Goal: Task Accomplishment & Management: Manage account settings

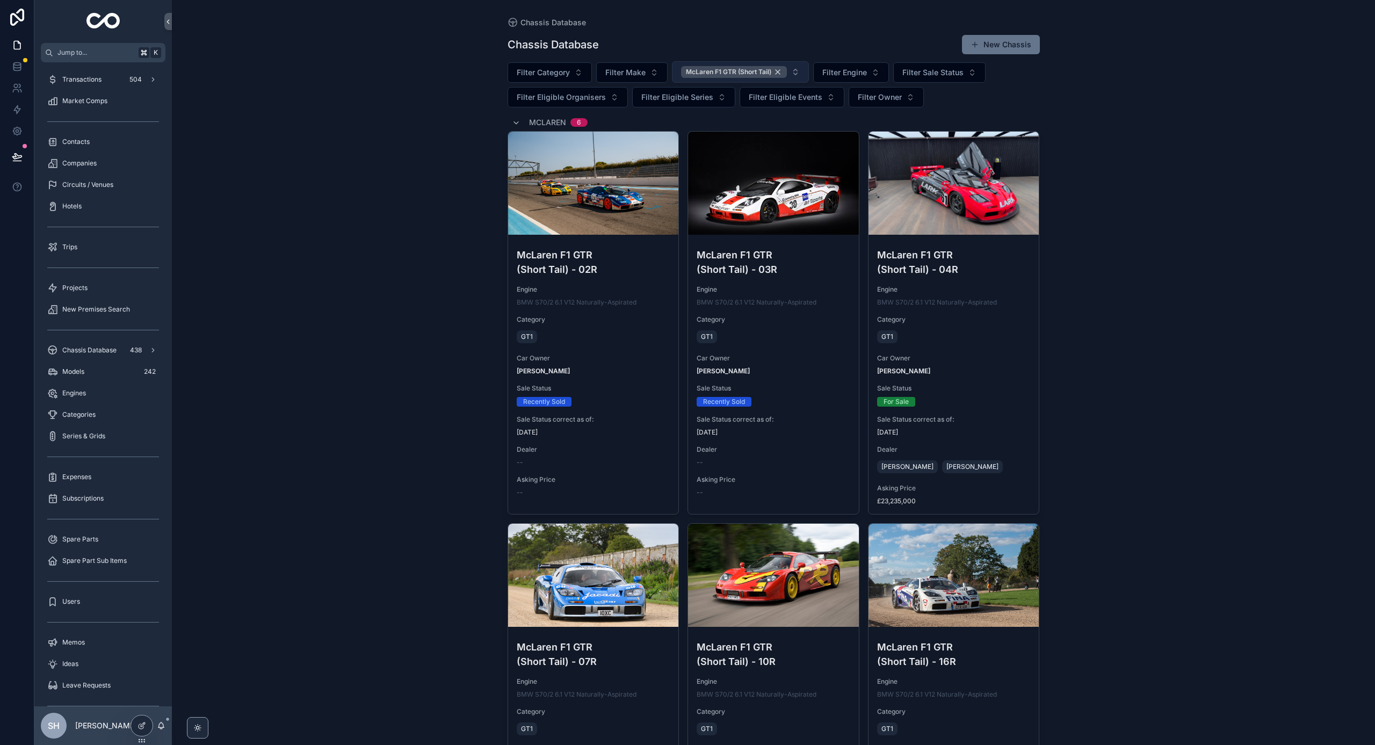
click at [778, 74] on div "McLaren F1 GTR (Short Tail)" at bounding box center [734, 72] width 106 height 12
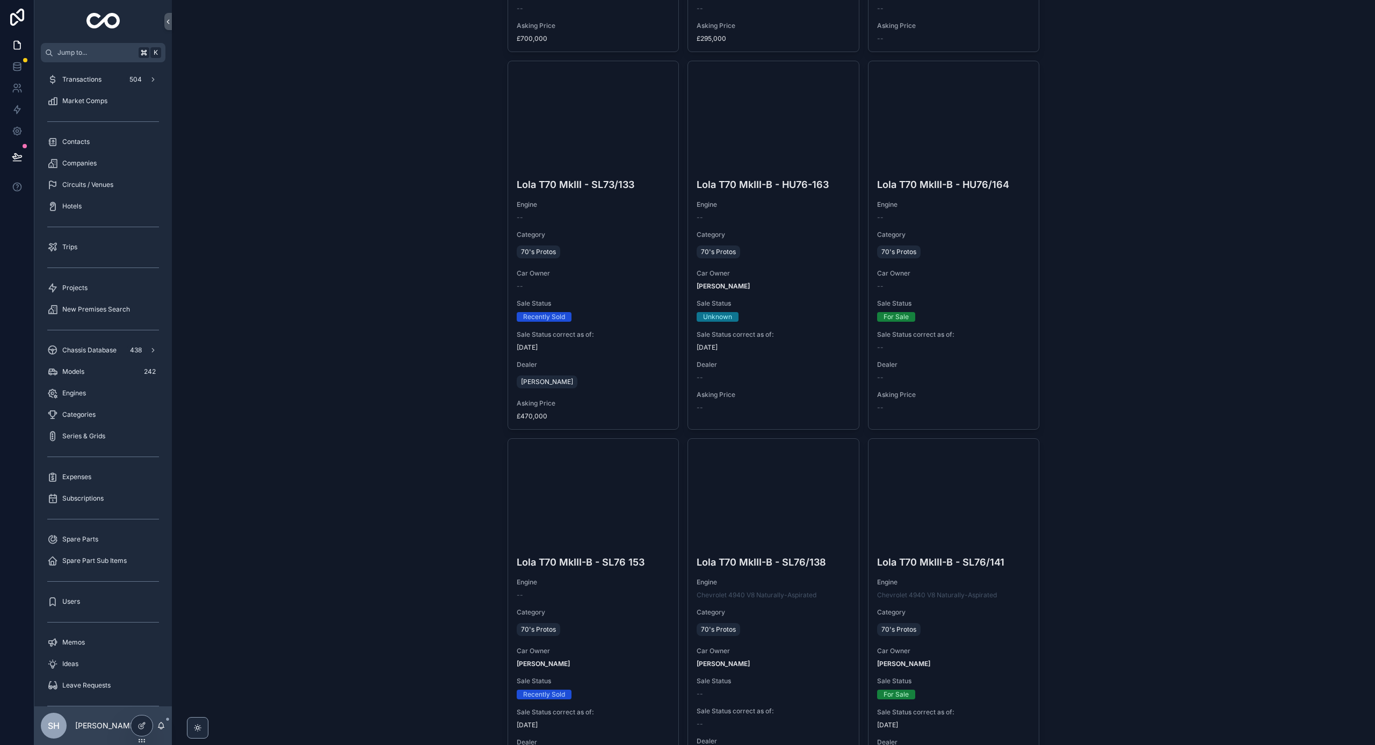
scroll to position [38483, 0]
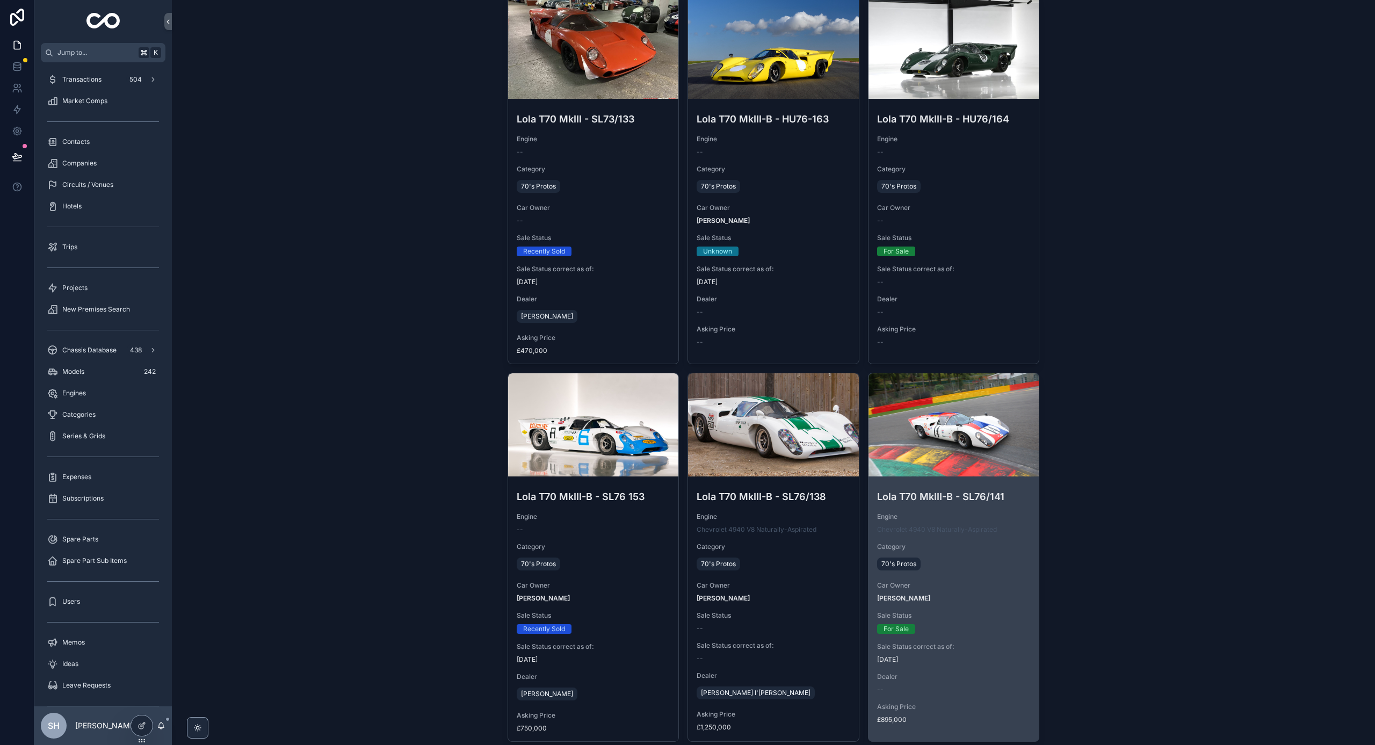
click at [992, 655] on span "[DATE]" at bounding box center [954, 659] width 154 height 9
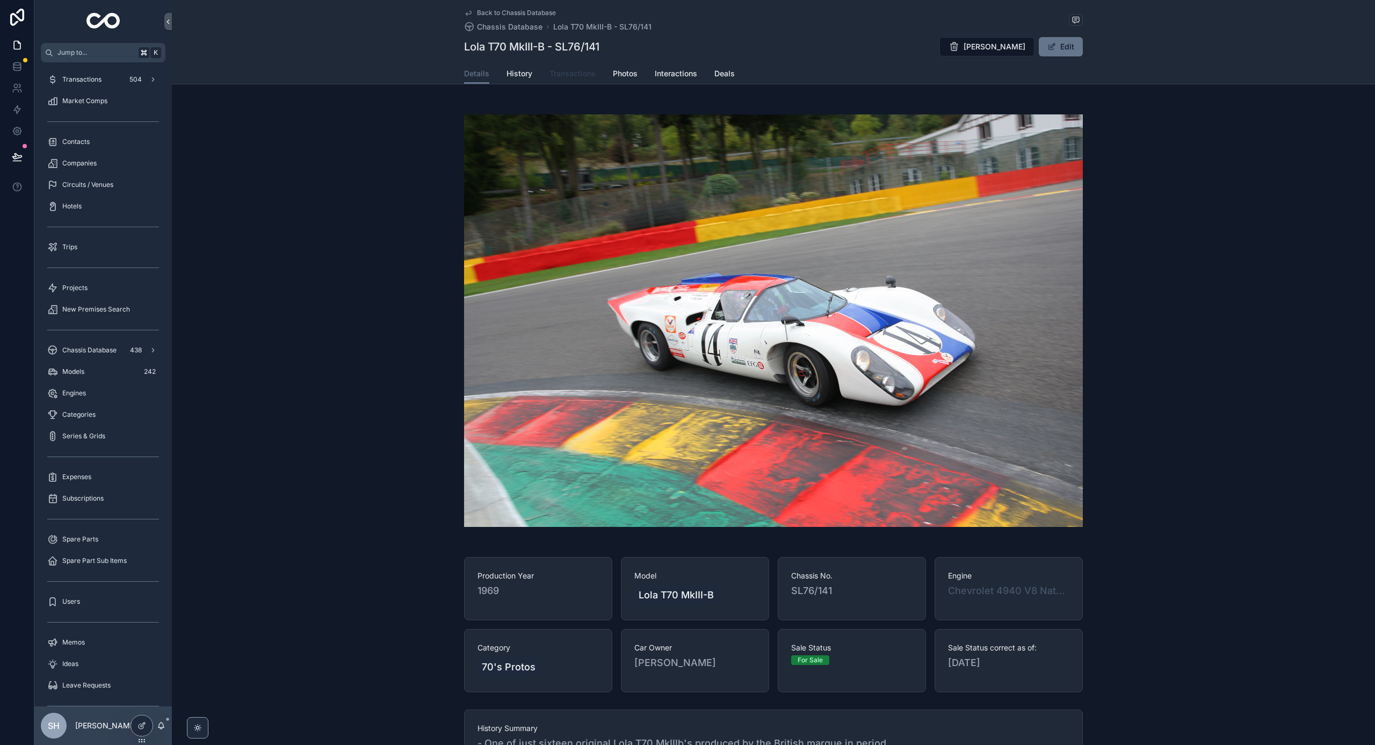
click at [560, 76] on span "Transactions" at bounding box center [573, 73] width 46 height 11
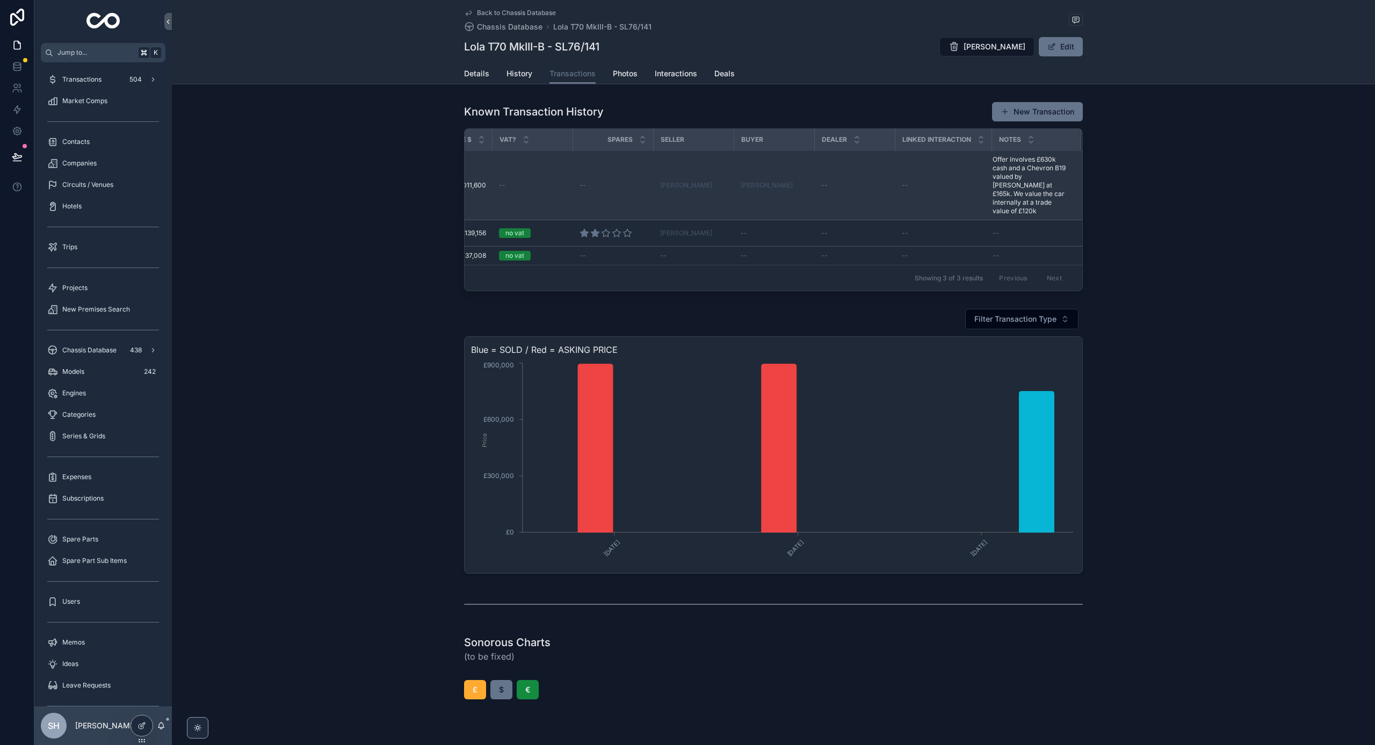
scroll to position [0, 482]
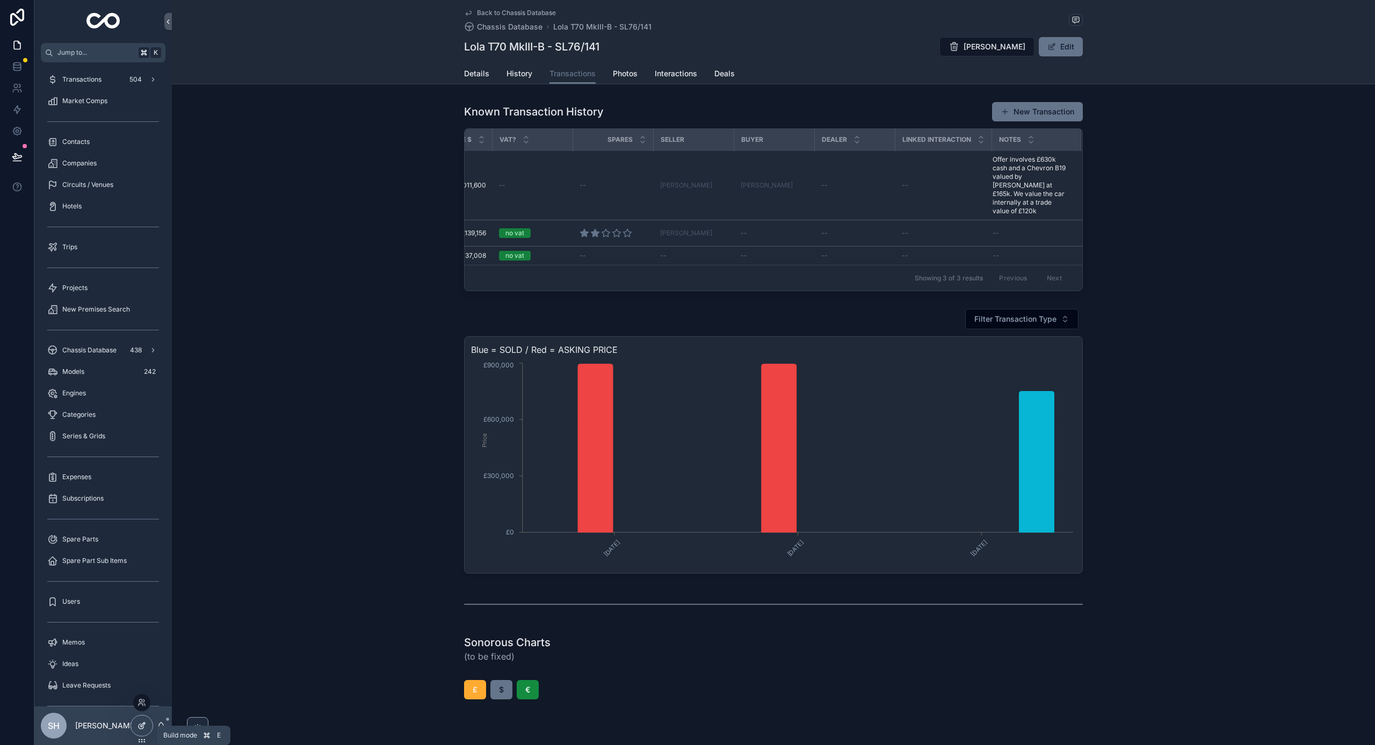
click at [143, 723] on icon at bounding box center [142, 725] width 9 height 9
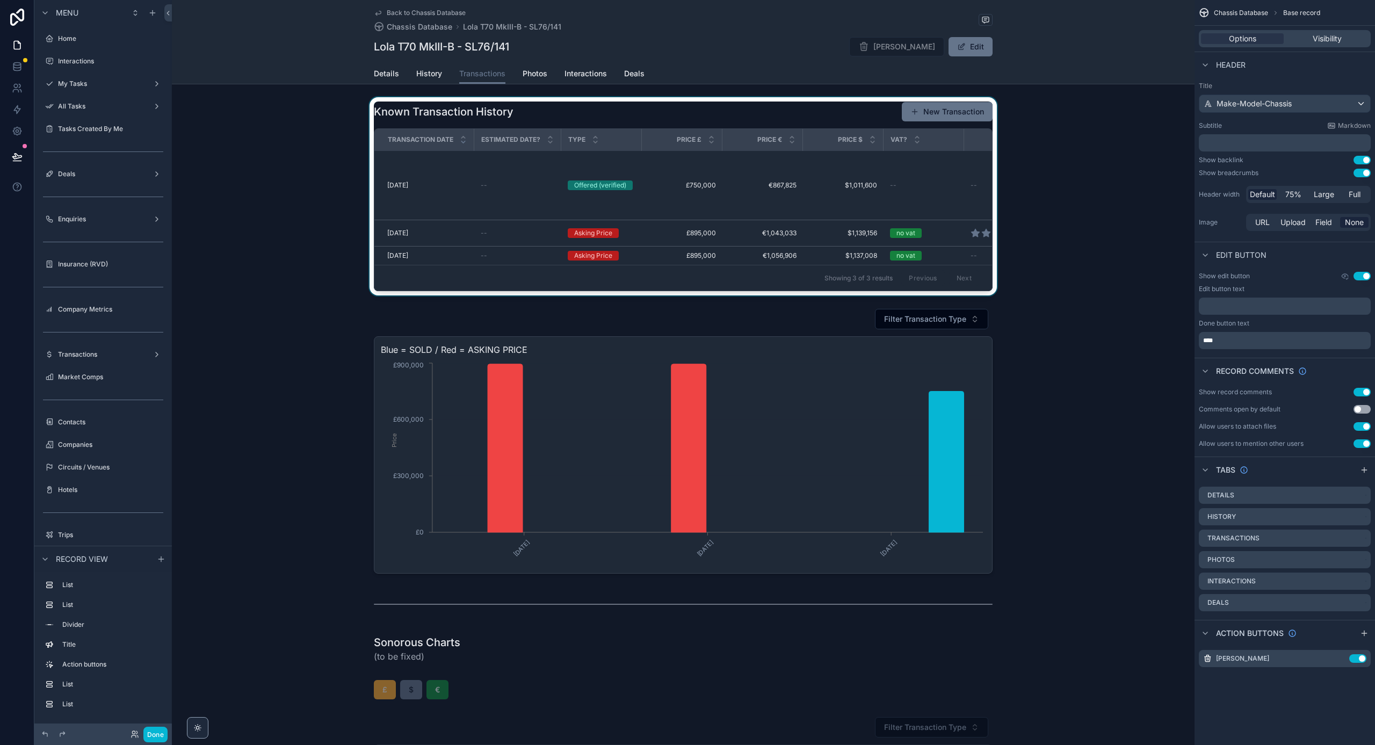
click at [897, 225] on div "scrollable content" at bounding box center [683, 196] width 1023 height 198
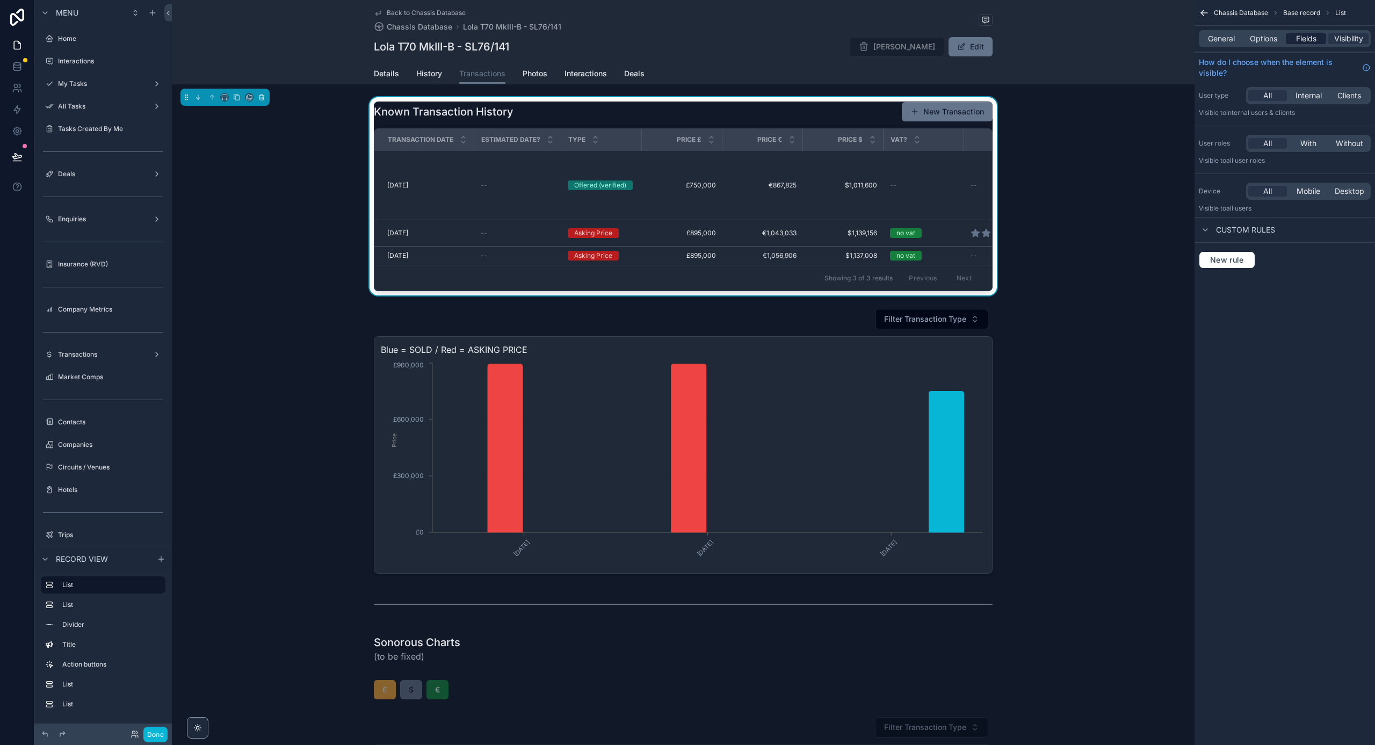
click at [1309, 38] on span "Fields" at bounding box center [1306, 38] width 20 height 11
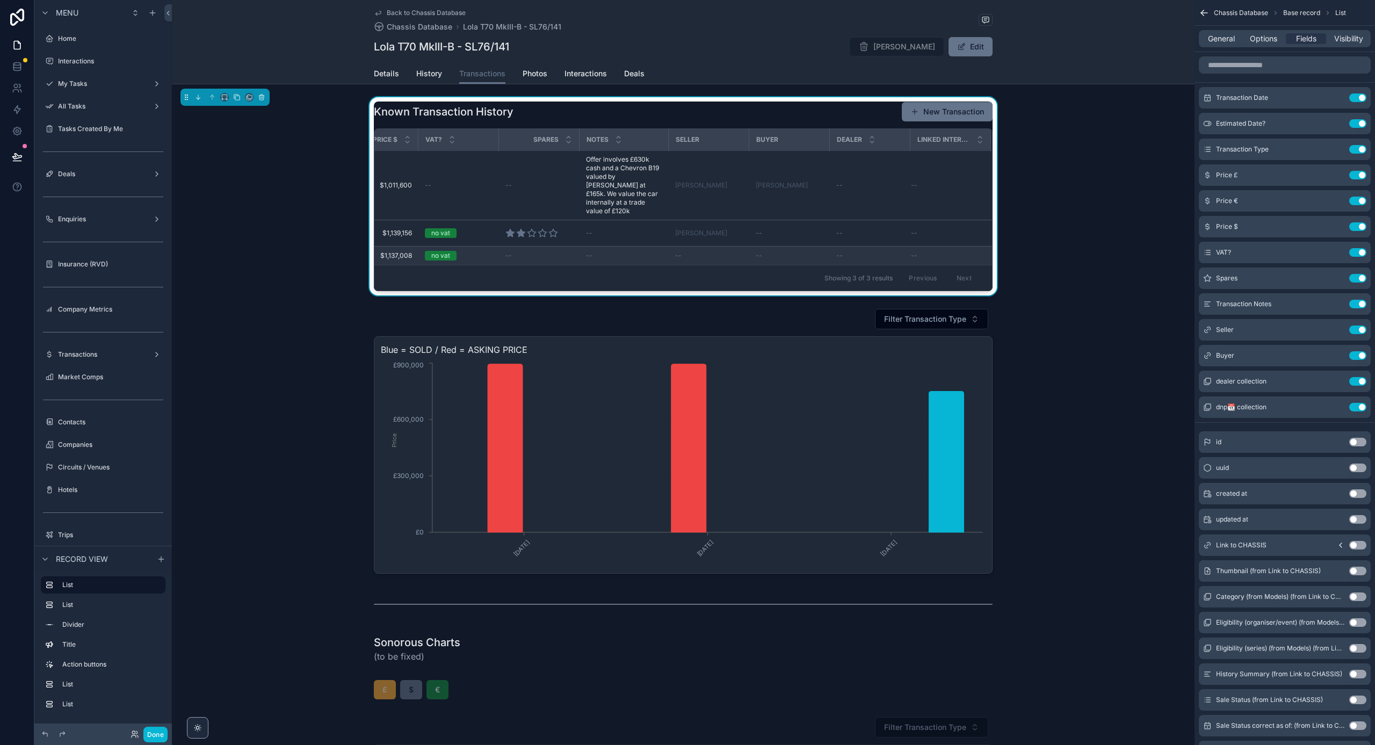
scroll to position [0, 466]
click at [1058, 52] on div "Back to Chassis Database Chassis Database Lola T70 MkIII-B - SL76/141 Lola T70 …" at bounding box center [683, 42] width 1023 height 84
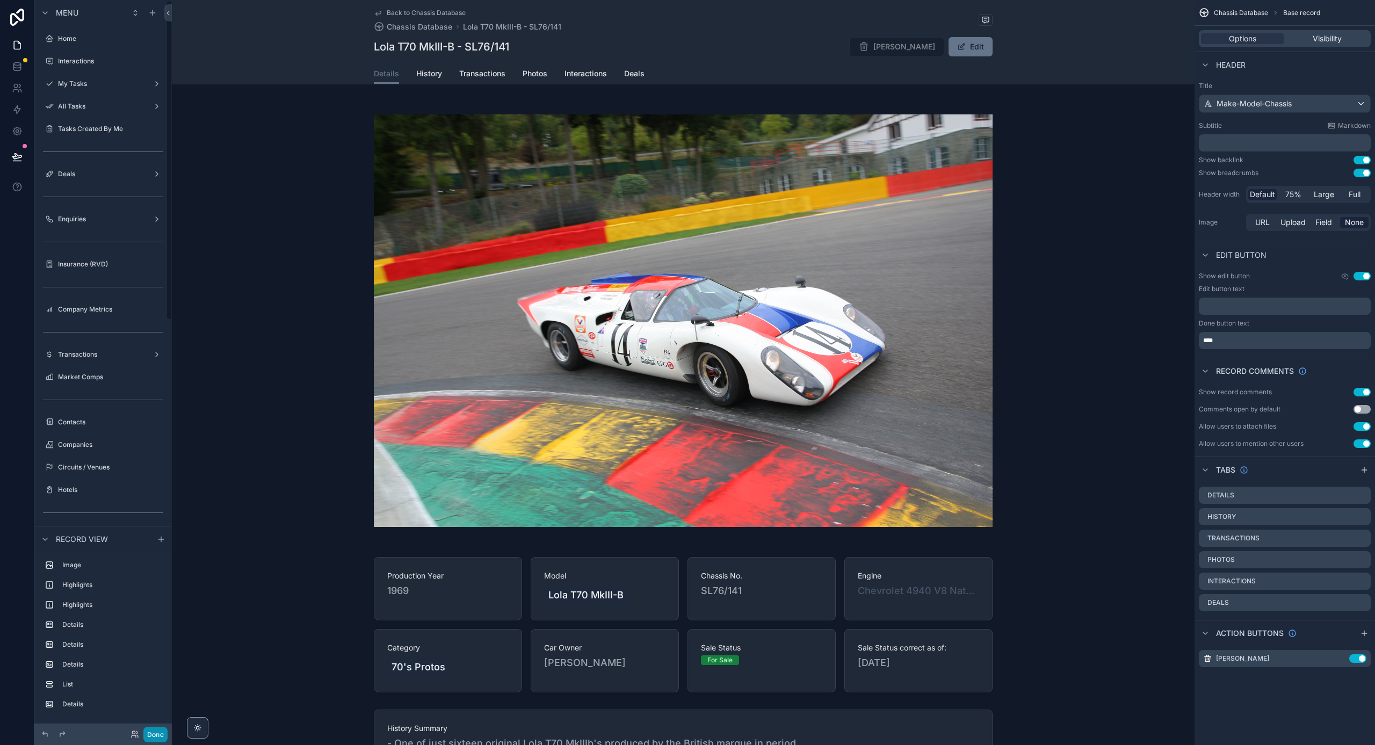
click at [154, 738] on button "Done" at bounding box center [155, 735] width 24 height 16
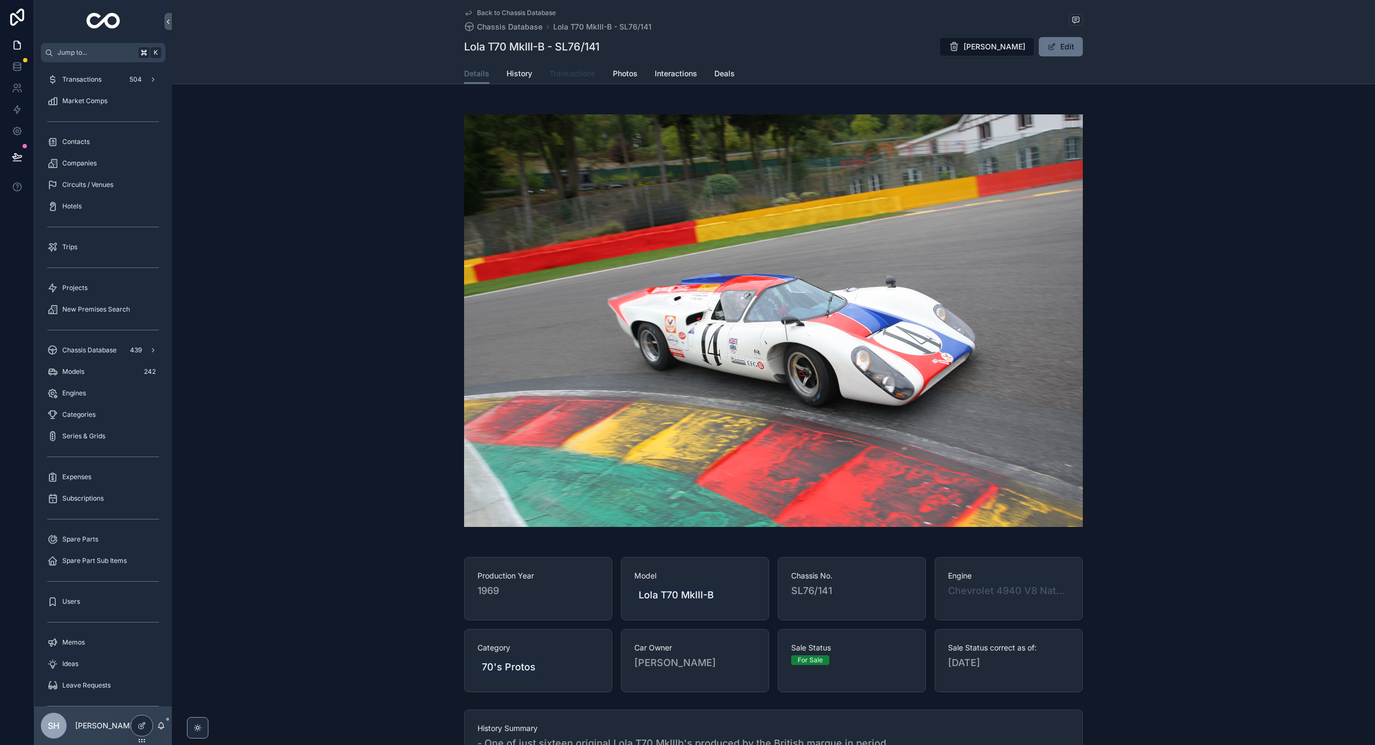
click at [575, 70] on span "Transactions" at bounding box center [573, 73] width 46 height 11
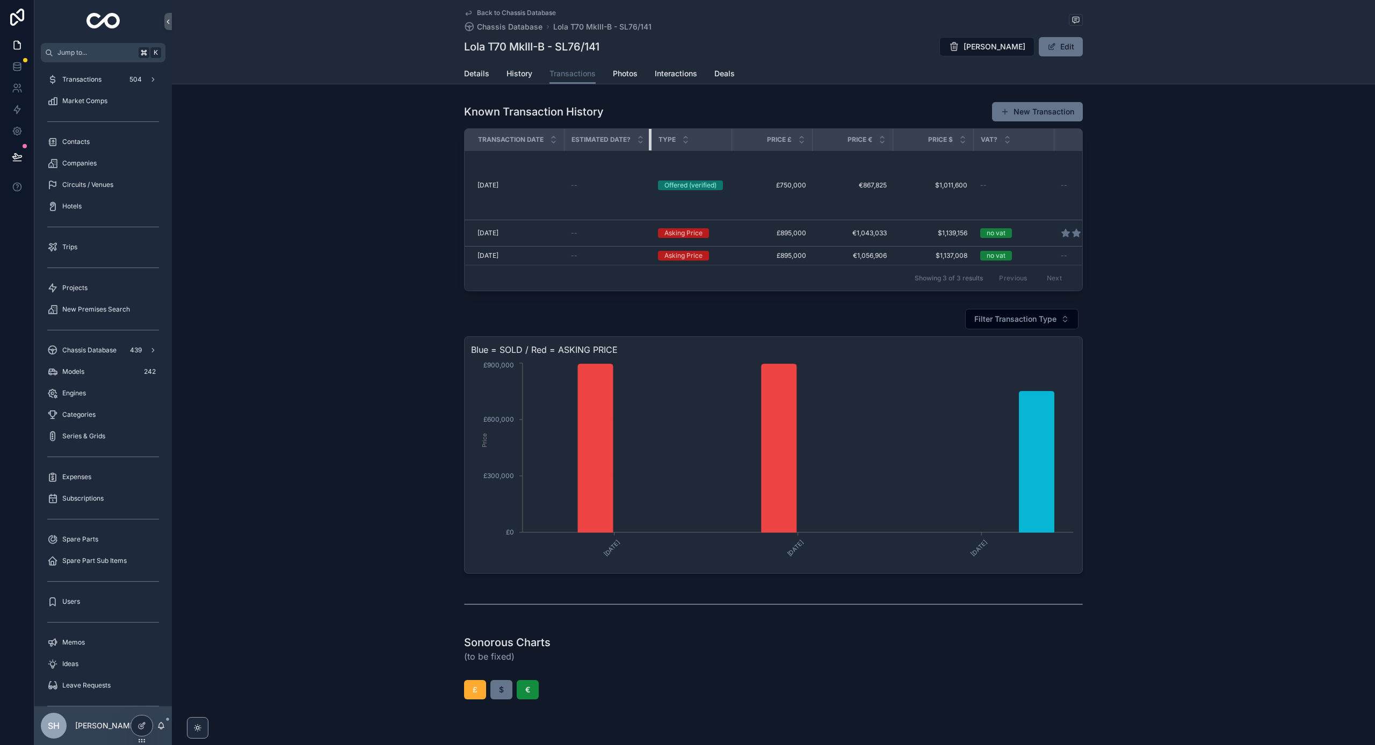
drag, startPoint x: 650, startPoint y: 146, endPoint x: 608, endPoint y: 148, distance: 42.5
click at [608, 148] on th "Estimated Date?" at bounding box center [608, 140] width 87 height 22
click at [714, 145] on div "Type" at bounding box center [691, 139] width 79 height 20
click at [769, 139] on span "Price £" at bounding box center [779, 139] width 25 height 9
click at [141, 727] on icon at bounding box center [143, 725] width 4 height 4
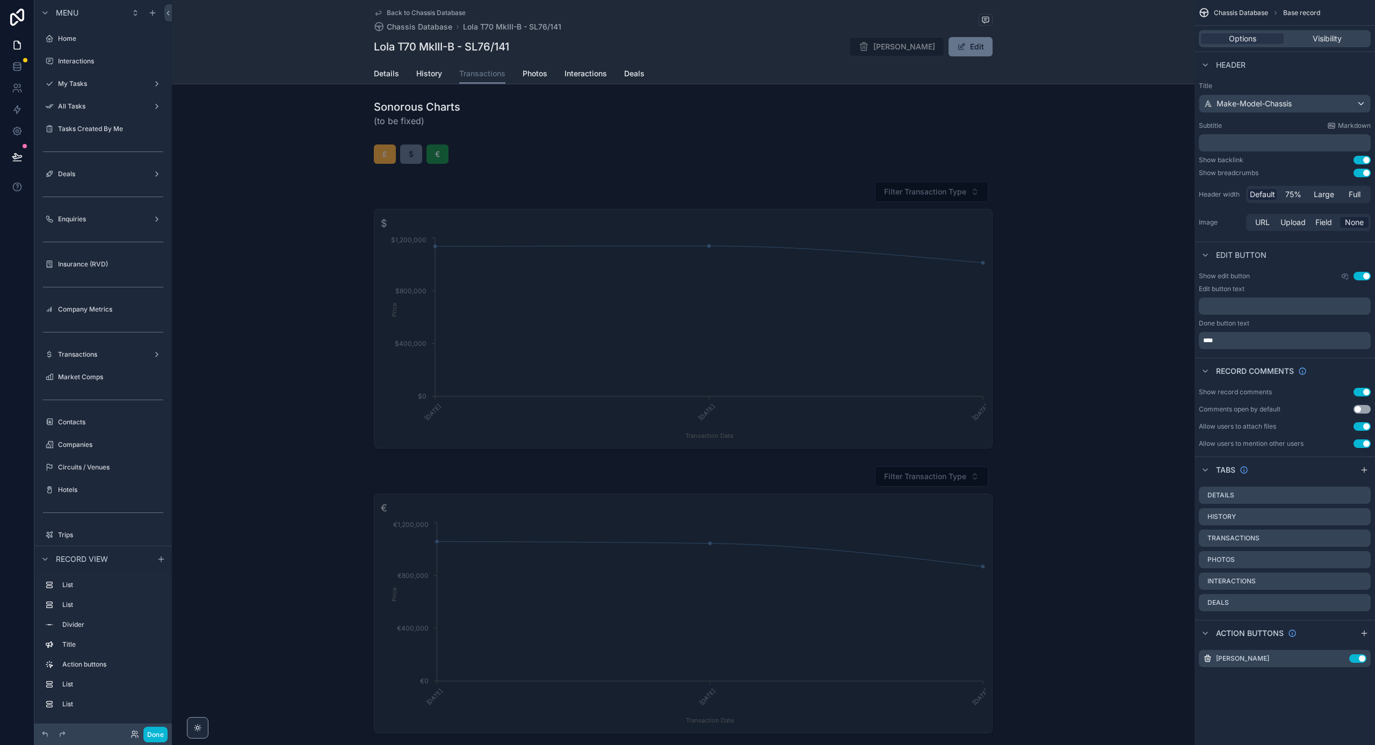
scroll to position [536, 0]
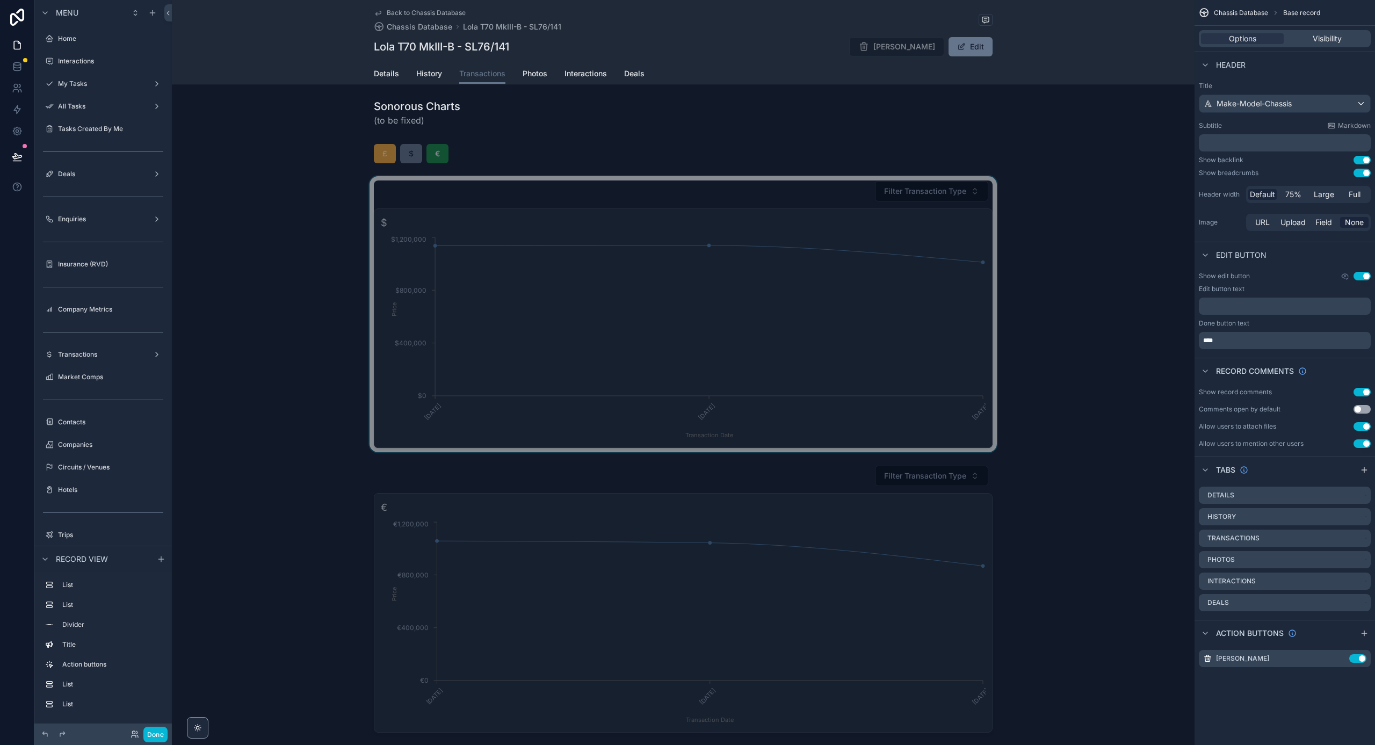
click at [522, 309] on div "scrollable content" at bounding box center [683, 314] width 1023 height 276
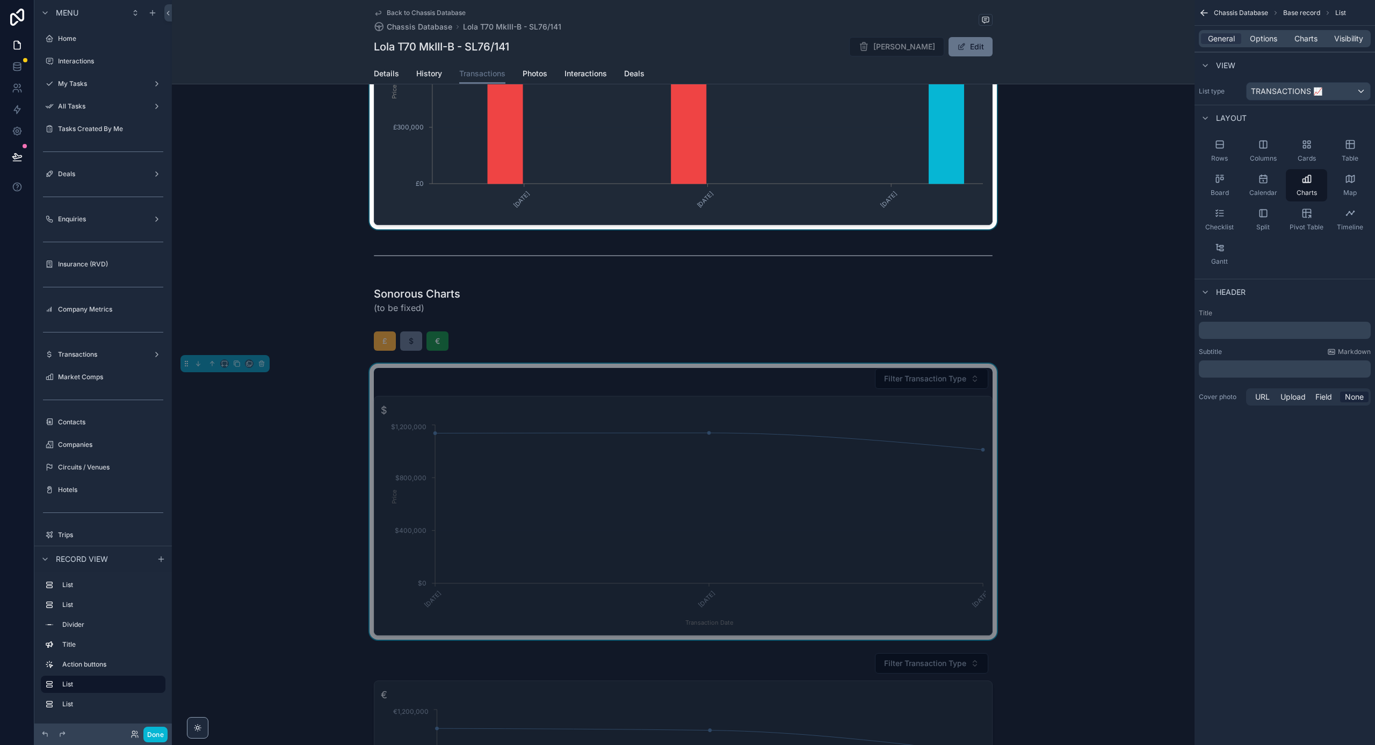
scroll to position [350, 0]
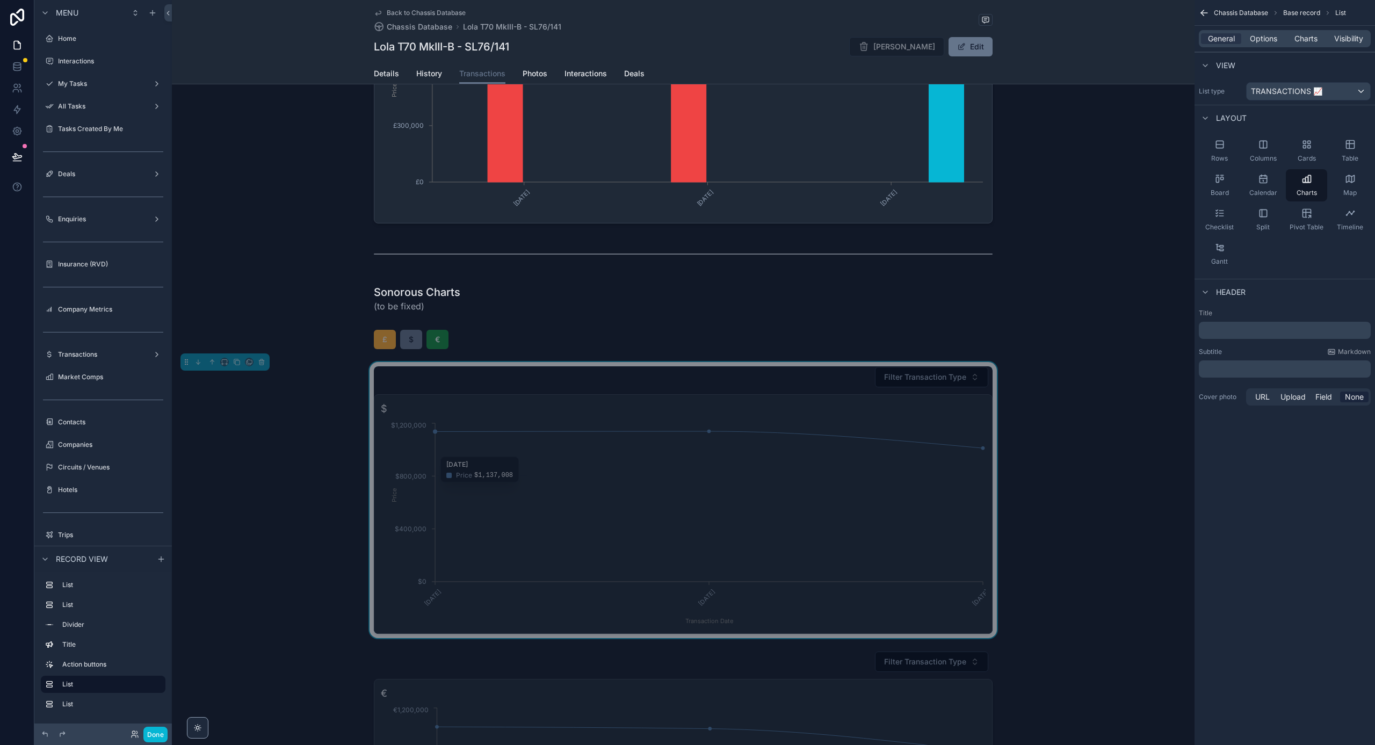
click at [497, 443] on icon "[DATE] [DATE] [DATE] Transaction Date $0 $400,000 $800,000 $1,200,000 Price" at bounding box center [683, 524] width 605 height 206
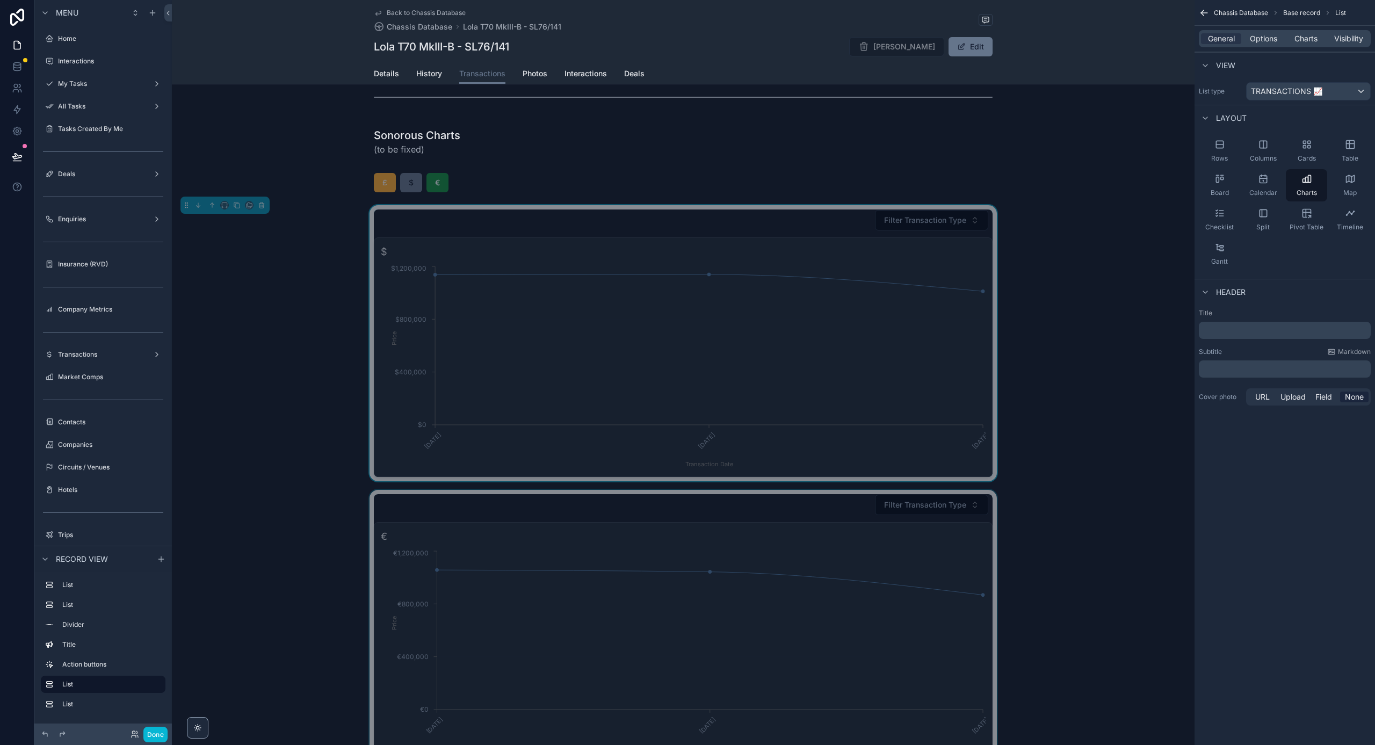
scroll to position [733, 0]
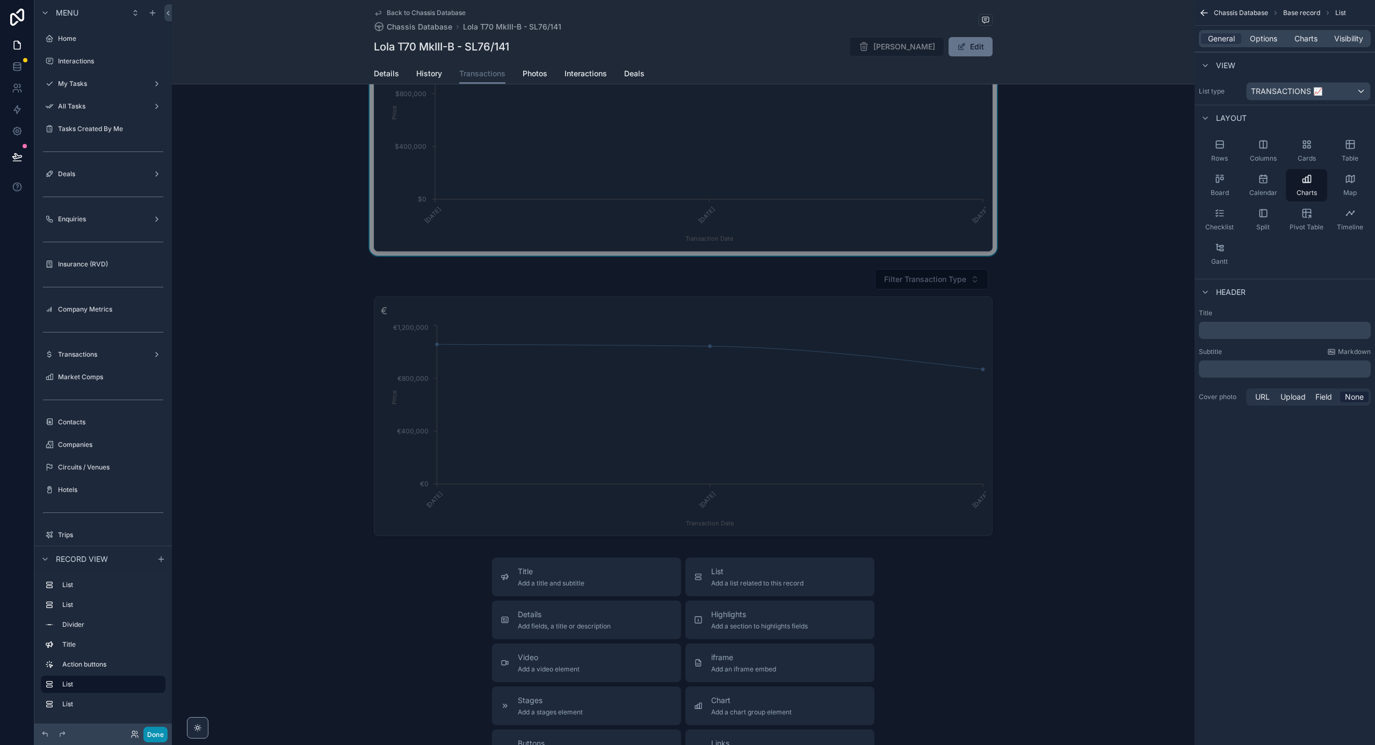
click at [156, 736] on button "Done" at bounding box center [155, 735] width 24 height 16
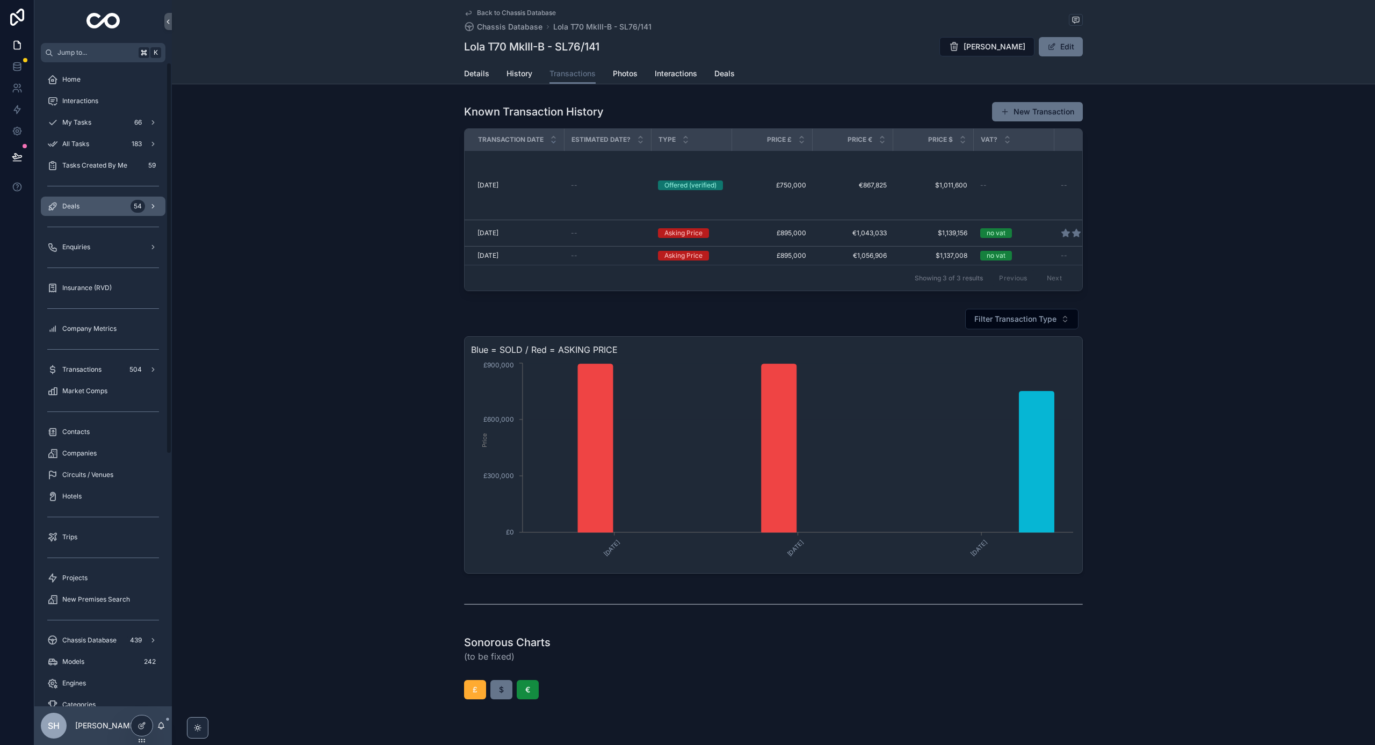
scroll to position [0, 0]
click at [74, 210] on span "Deals" at bounding box center [70, 206] width 17 height 9
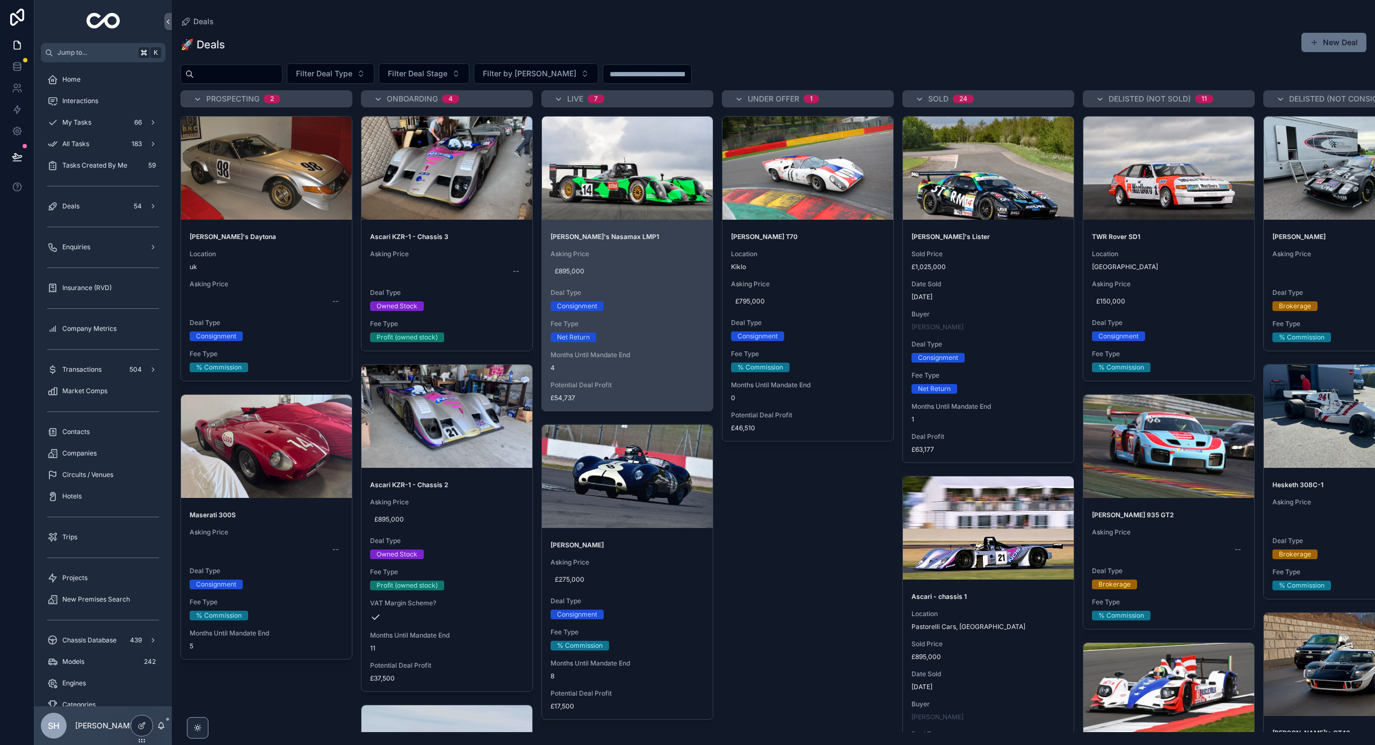
click at [643, 285] on div "[PERSON_NAME]'s Nasamax LMP1 Asking Price £895,000 Deal Type Consignment Fee Ty…" at bounding box center [627, 317] width 171 height 187
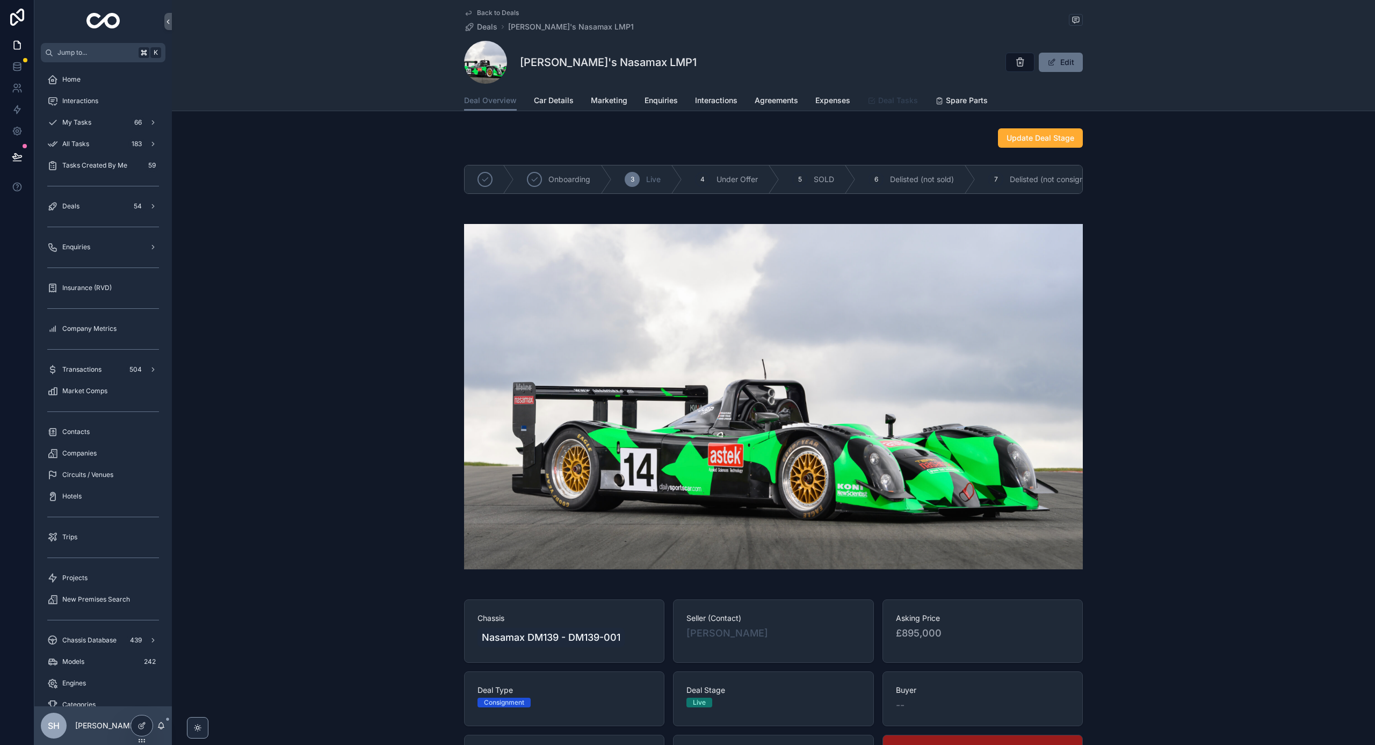
click at [907, 77] on div "[PERSON_NAME]'s Nasamax LMP1 Edit" at bounding box center [773, 62] width 619 height 43
click at [899, 104] on span "Deal Tasks" at bounding box center [898, 100] width 40 height 11
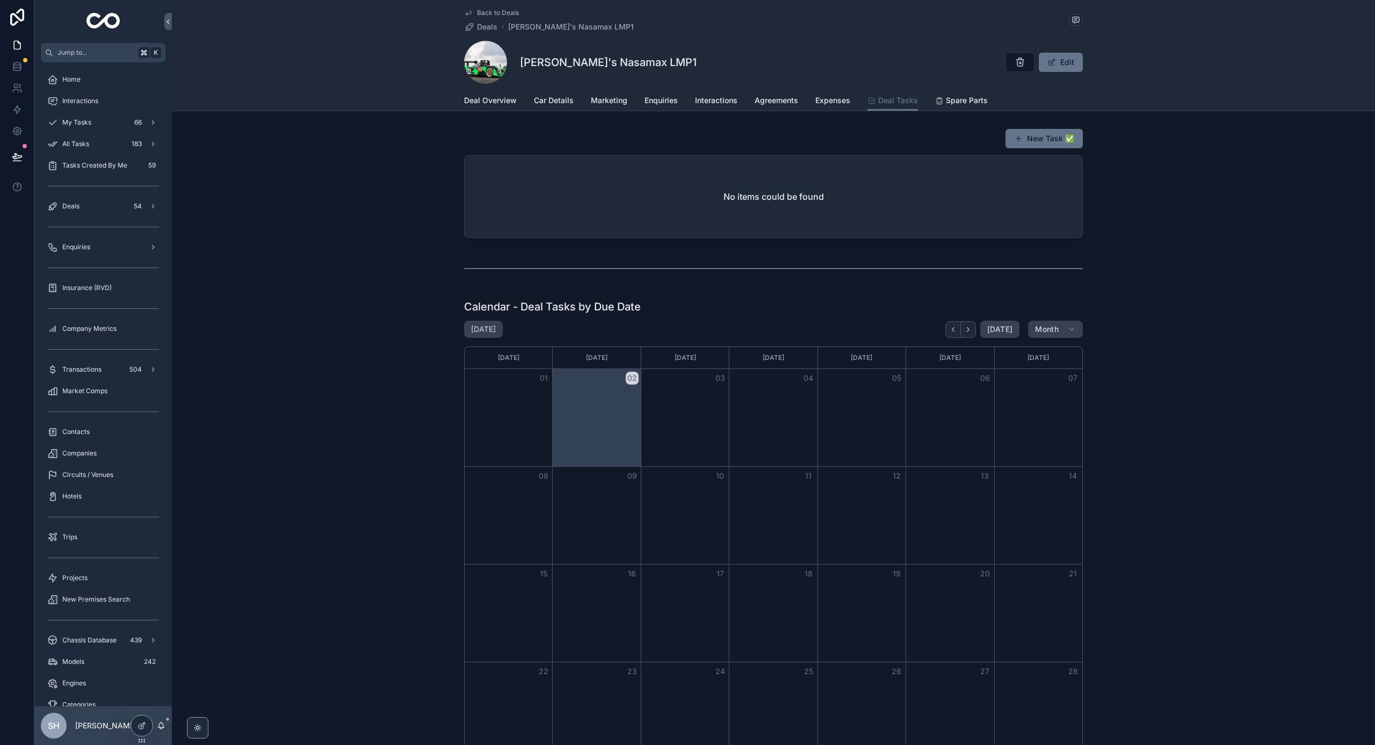
click at [493, 11] on span "Back to Deals" at bounding box center [498, 13] width 42 height 9
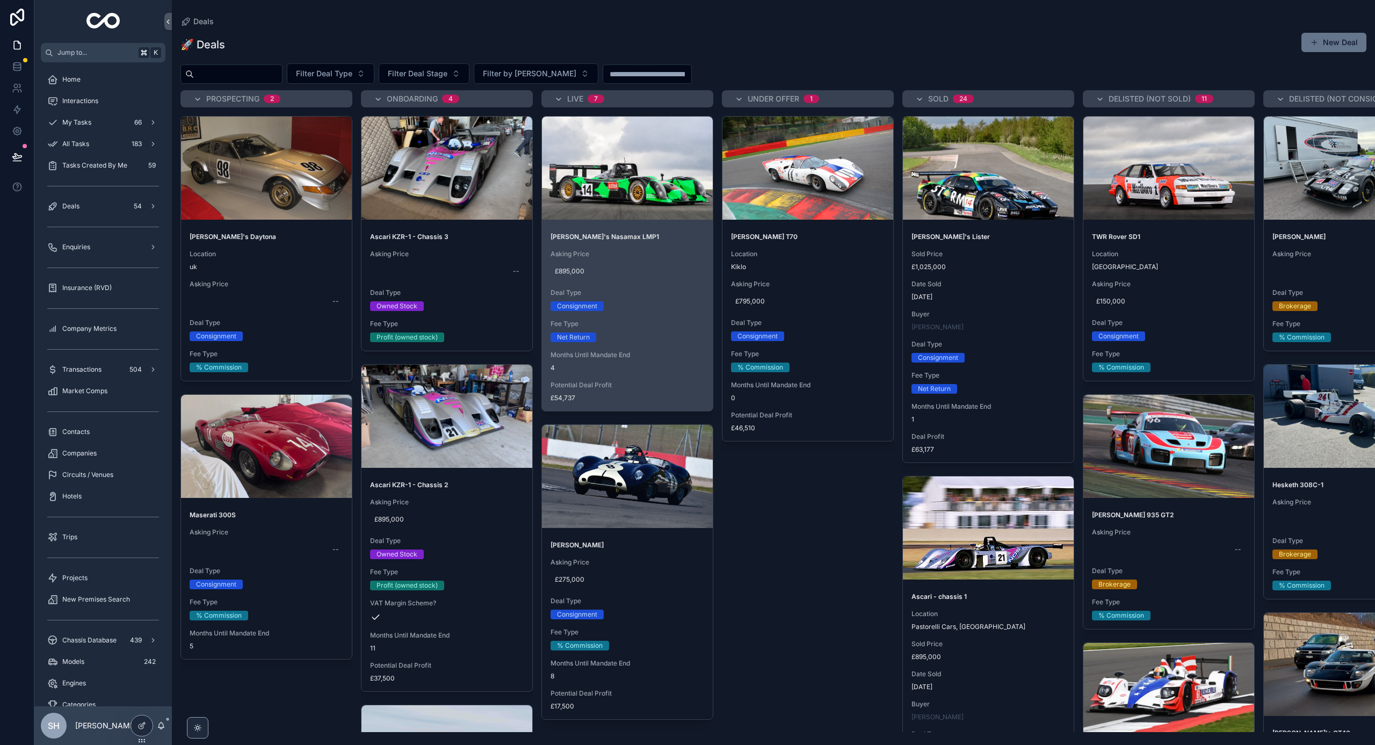
click at [667, 321] on span "Fee Type" at bounding box center [628, 324] width 154 height 9
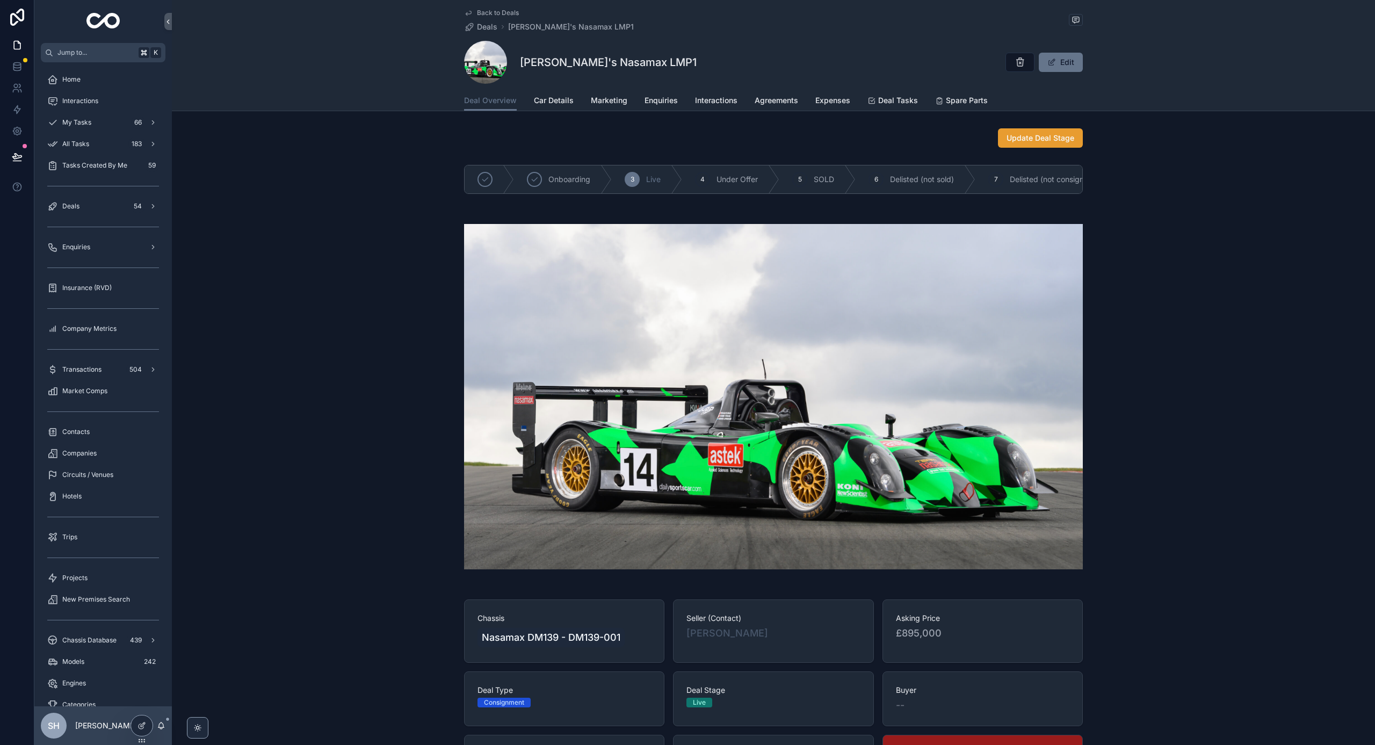
click at [1049, 136] on span "Update Deal Stage" at bounding box center [1041, 138] width 68 height 11
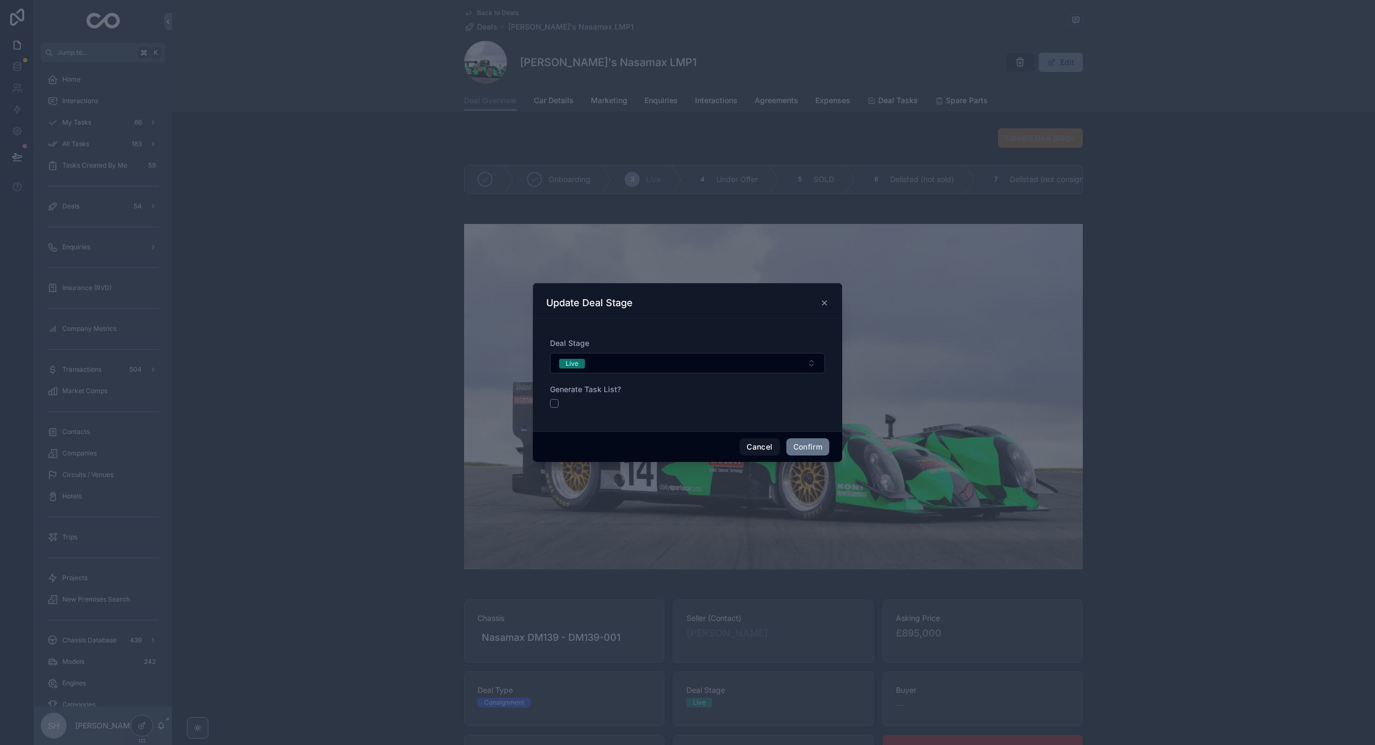
click at [556, 403] on button "button" at bounding box center [554, 403] width 9 height 9
click at [804, 453] on button "Confirm" at bounding box center [807, 446] width 43 height 17
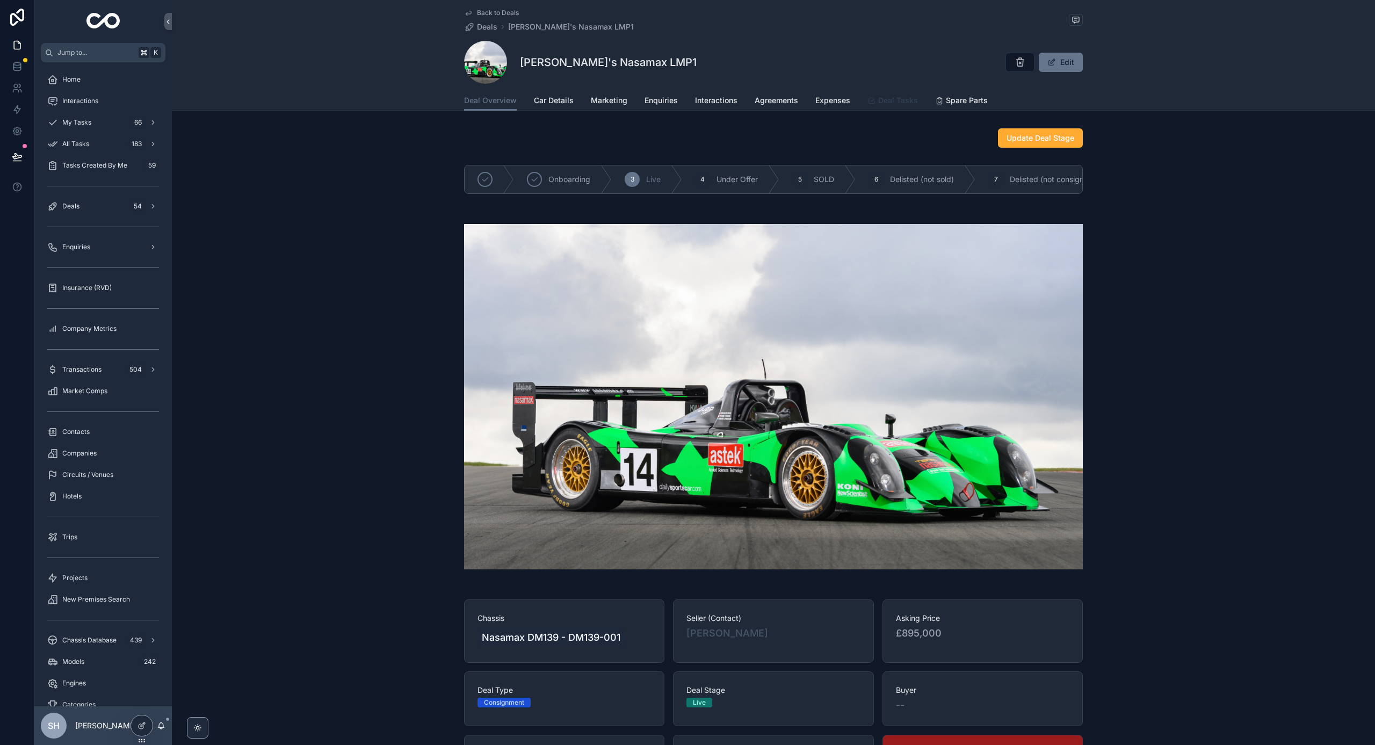
click at [905, 100] on span "Deal Tasks" at bounding box center [898, 100] width 40 height 11
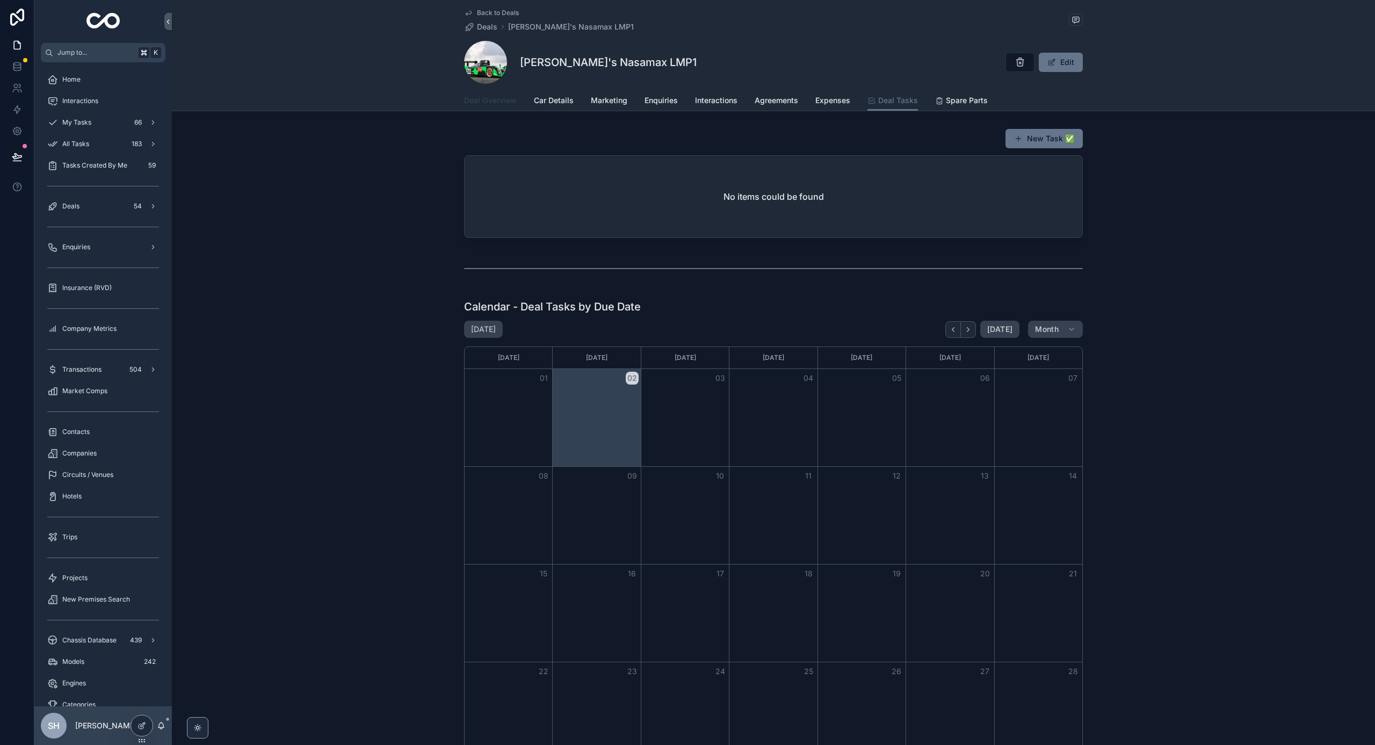
click at [506, 102] on span "Deal Overview" at bounding box center [490, 100] width 53 height 11
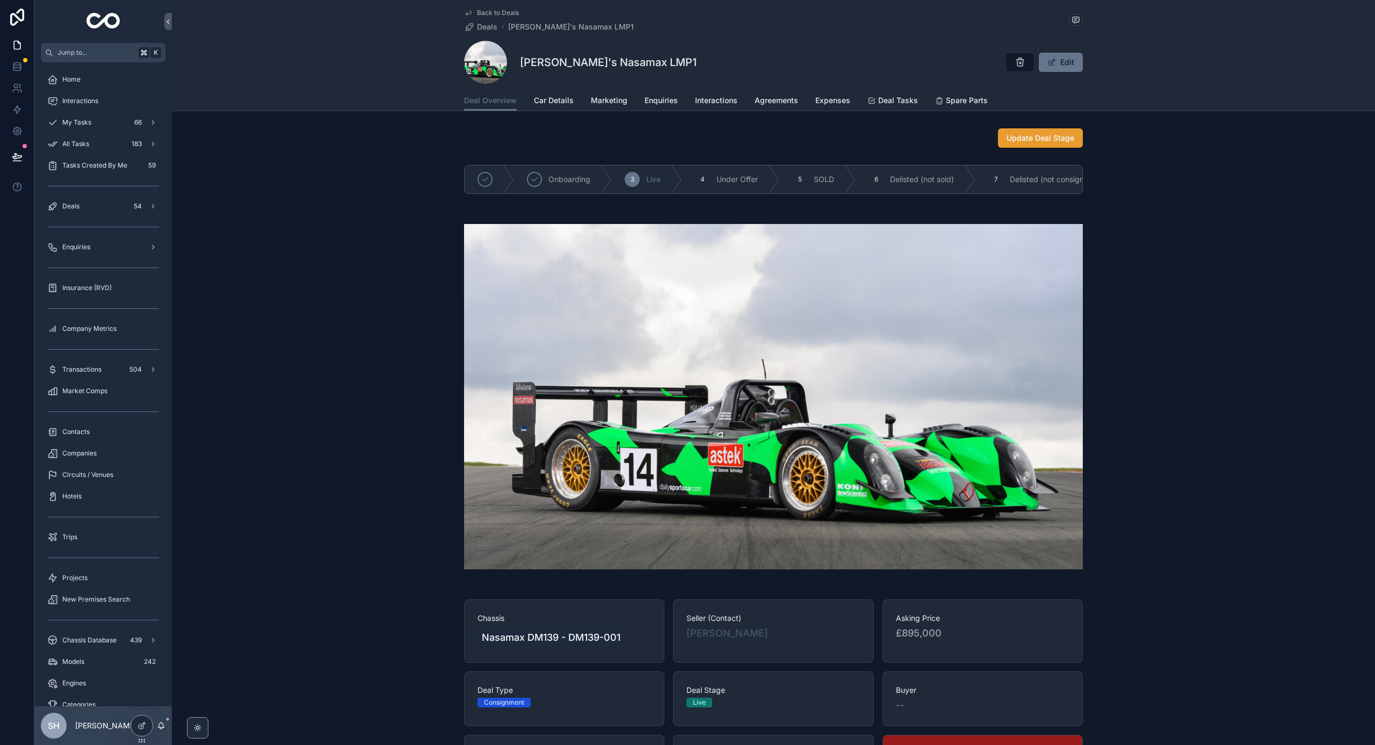
click at [1039, 140] on span "Update Deal Stage" at bounding box center [1041, 138] width 68 height 11
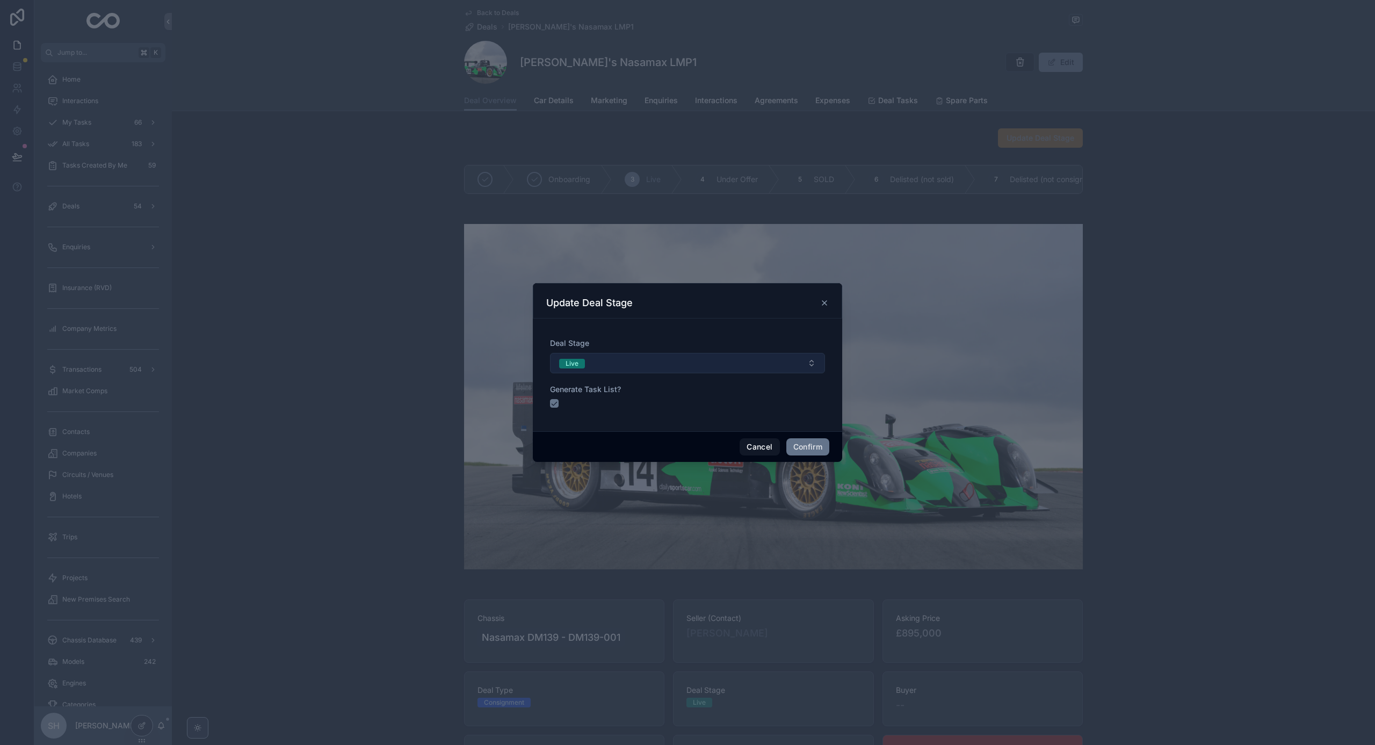
click at [600, 370] on button "Live" at bounding box center [687, 363] width 275 height 20
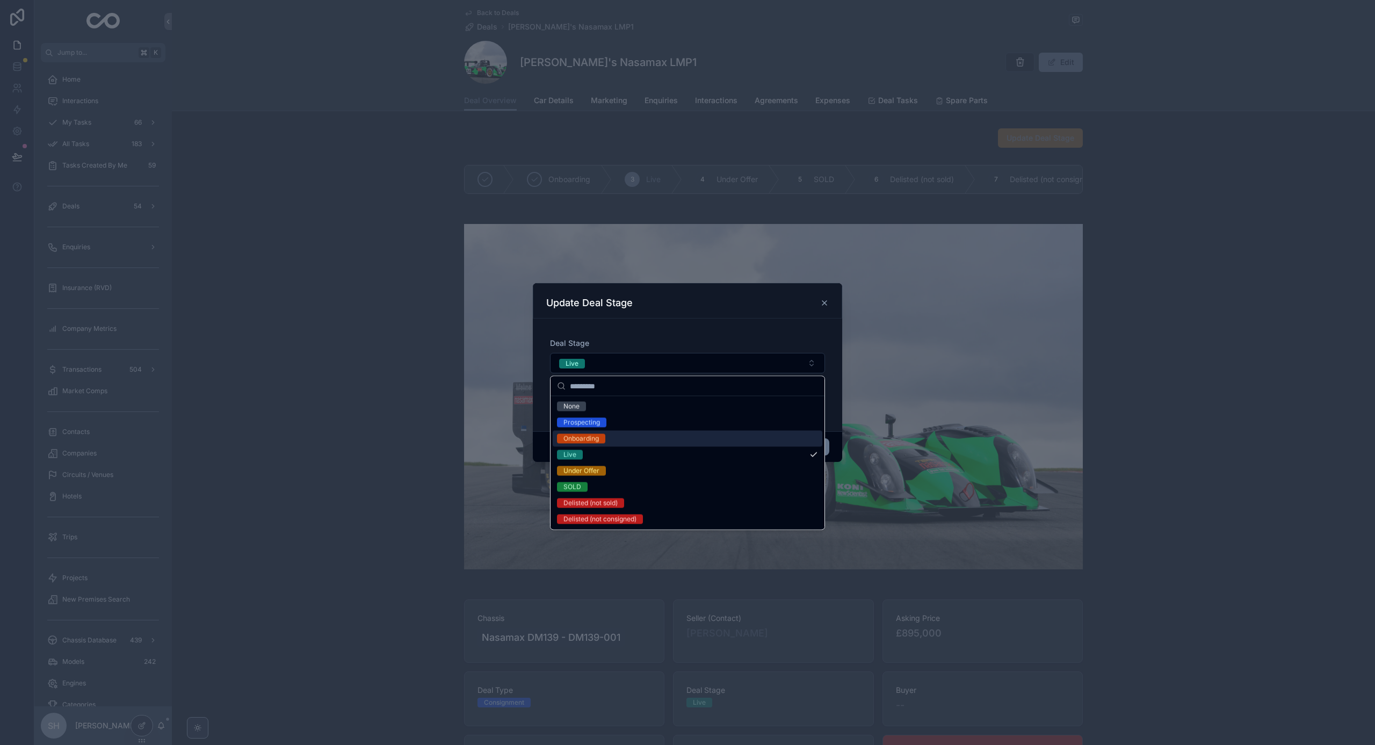
click at [621, 439] on div "Onboarding" at bounding box center [688, 439] width 270 height 16
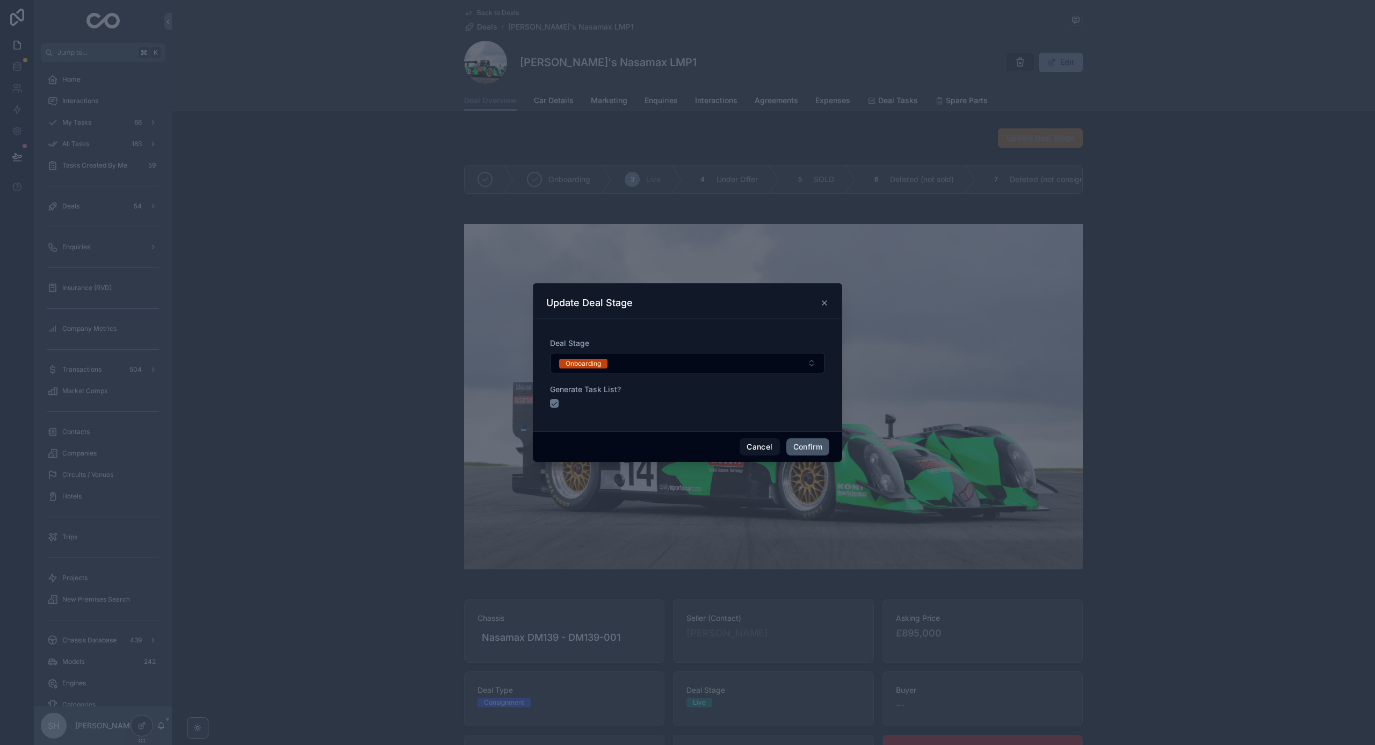
click at [809, 450] on button "Confirm" at bounding box center [807, 446] width 43 height 17
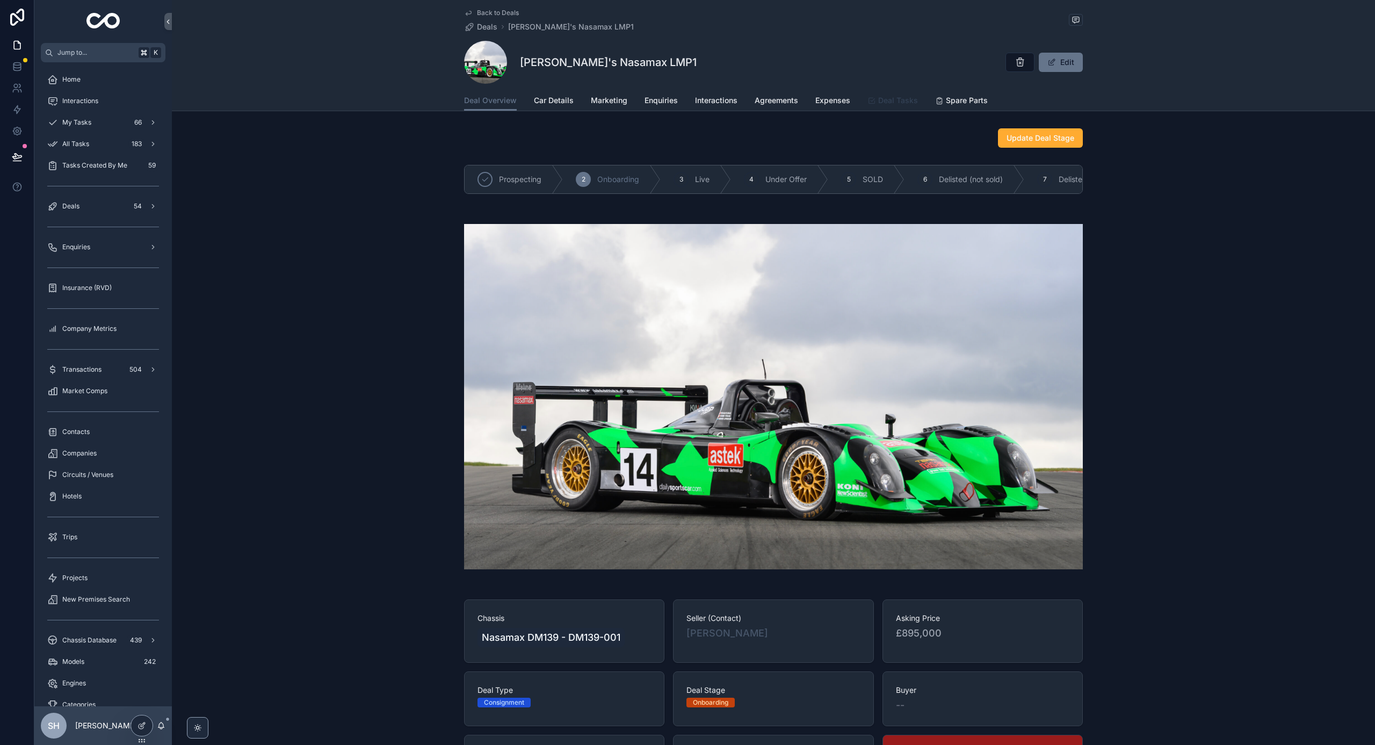
click at [890, 101] on span "Deal Tasks" at bounding box center [898, 100] width 40 height 11
